Goal: Check status: Check status

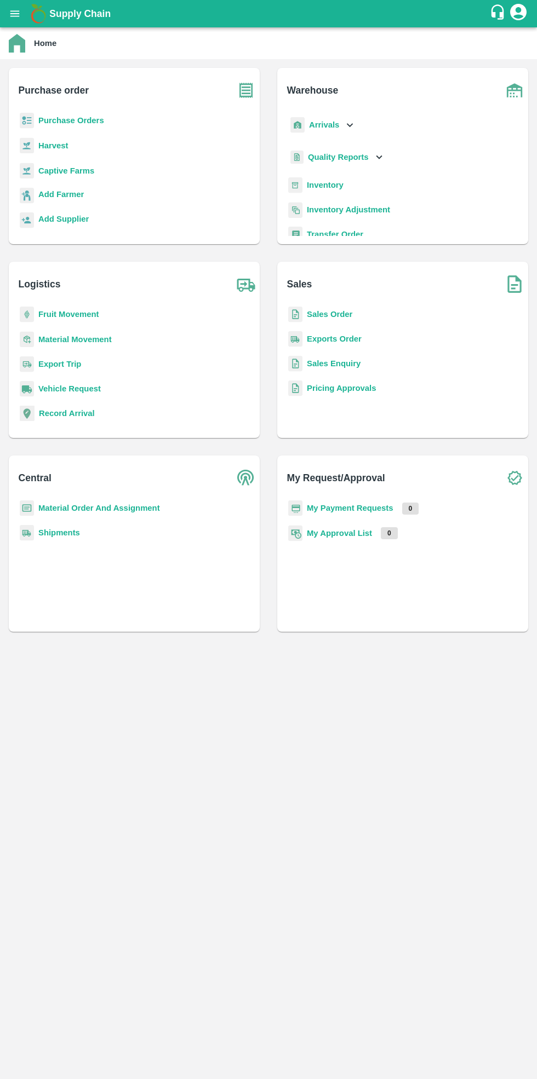
click at [88, 120] on b "Purchase Orders" at bounding box center [71, 120] width 66 height 9
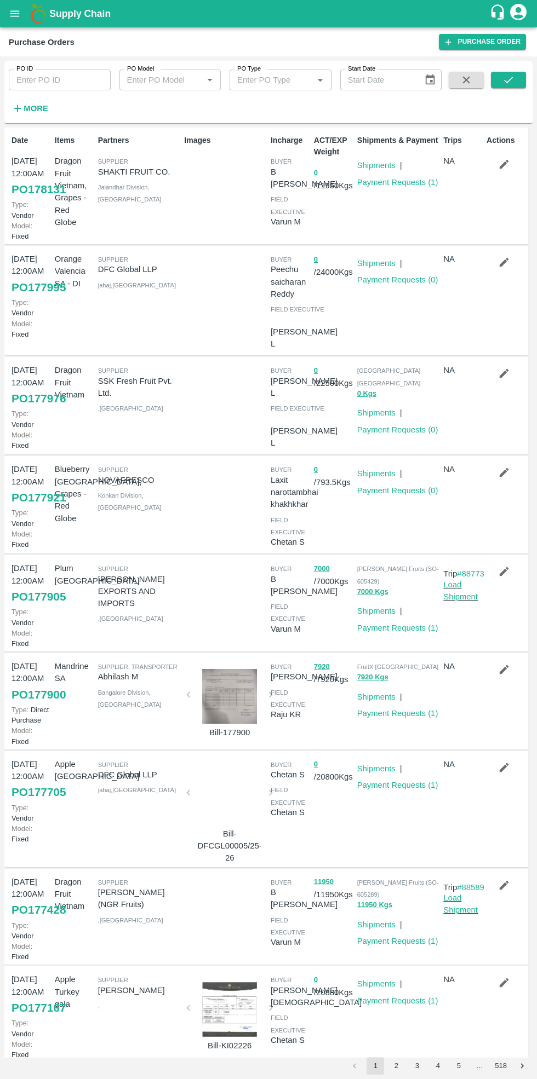
click at [71, 80] on input "PO ID" at bounding box center [60, 80] width 102 height 21
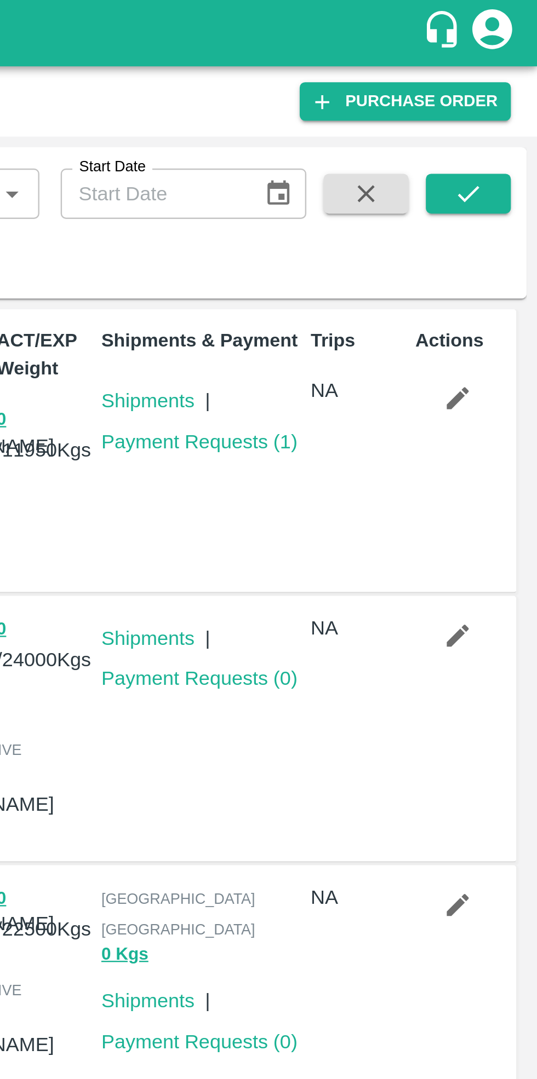
type input "176717"
click at [510, 79] on icon "submit" at bounding box center [508, 80] width 9 height 7
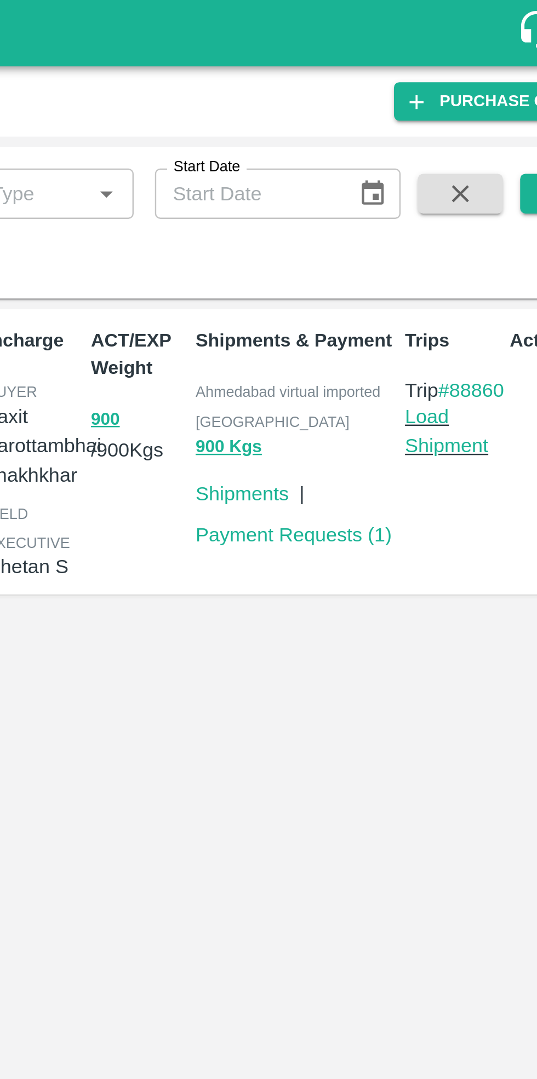
click at [394, 216] on link "Payment Requests ( 1 )" at bounding box center [397, 220] width 81 height 9
